Goal: Find specific page/section: Find specific page/section

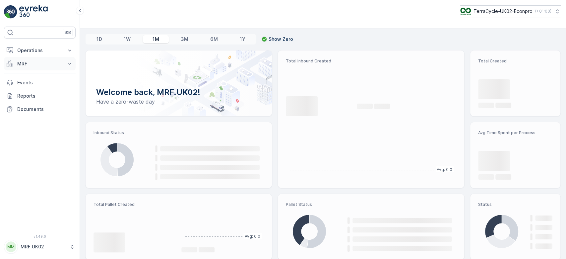
click at [39, 67] on button "MRF" at bounding box center [40, 63] width 72 height 13
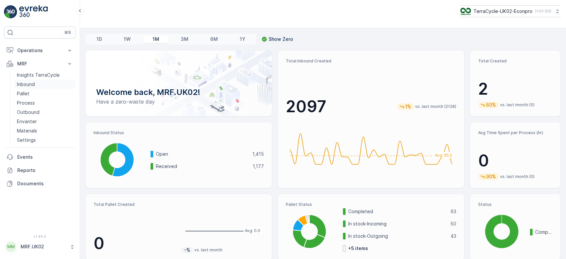
click at [41, 82] on link "Inbound" at bounding box center [44, 84] width 61 height 9
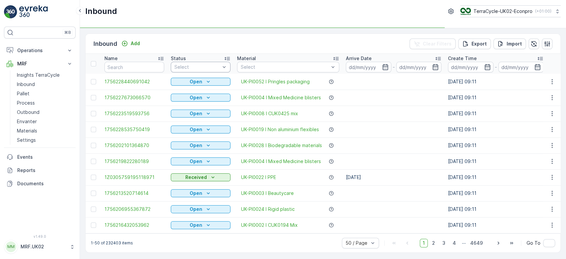
click at [186, 64] on div at bounding box center [197, 66] width 47 height 5
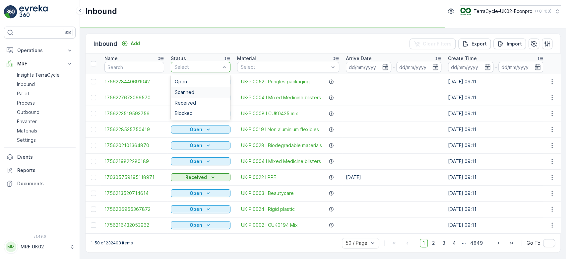
click at [190, 92] on span "Scanned" at bounding box center [185, 92] width 20 height 5
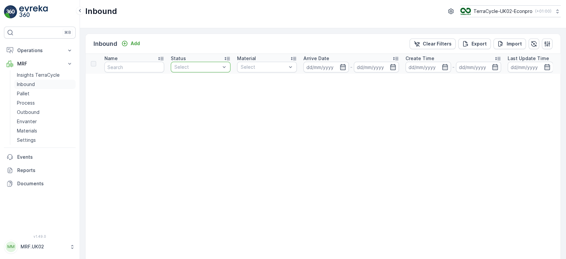
click at [39, 82] on link "Inbound" at bounding box center [44, 84] width 61 height 9
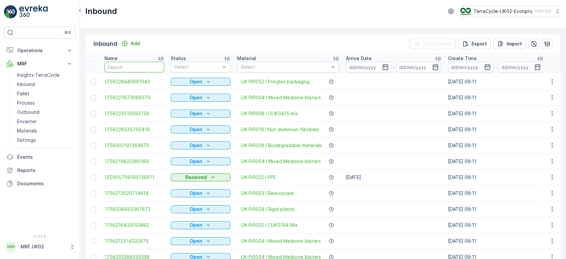
click at [112, 69] on input "text" at bounding box center [135, 67] width 60 height 11
